Goal: Register for event/course

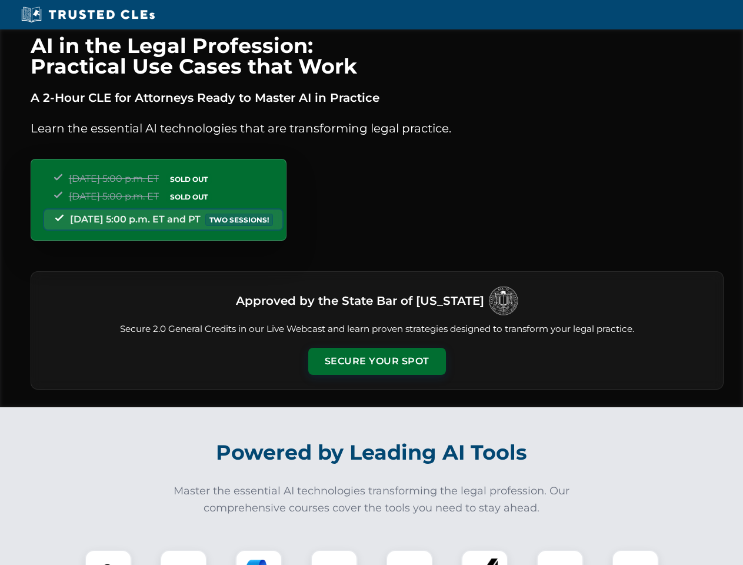
click at [376, 361] on button "Secure Your Spot" at bounding box center [377, 361] width 138 height 27
click at [108, 557] on img at bounding box center [108, 573] width 34 height 34
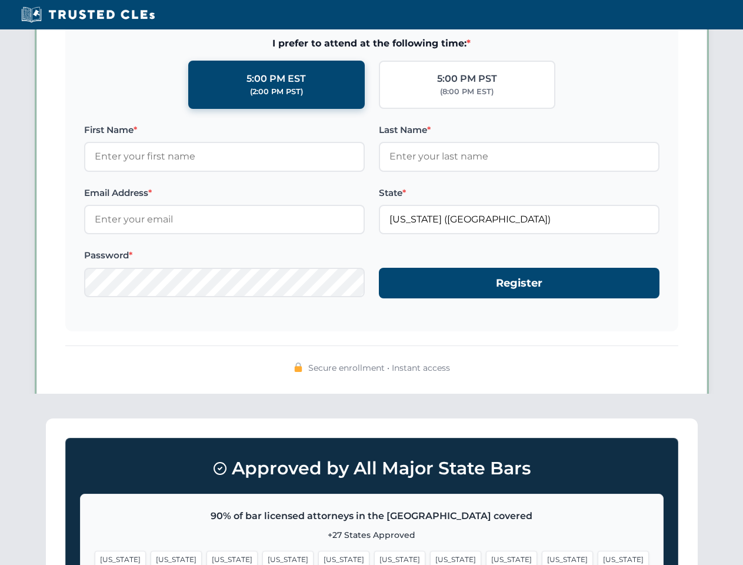
click at [430, 557] on span "[US_STATE]" at bounding box center [455, 558] width 51 height 17
click at [542, 557] on span "[US_STATE]" at bounding box center [567, 558] width 51 height 17
